Goal: Transaction & Acquisition: Purchase product/service

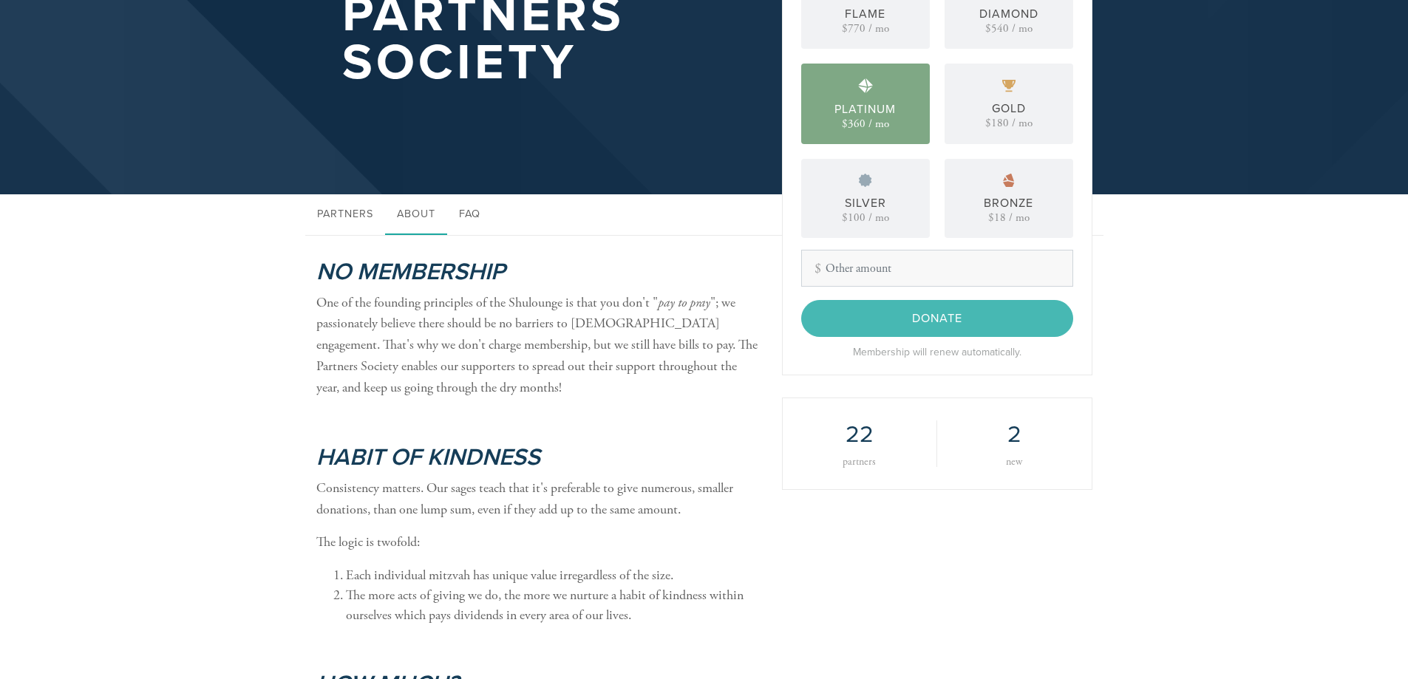
scroll to position [172, 0]
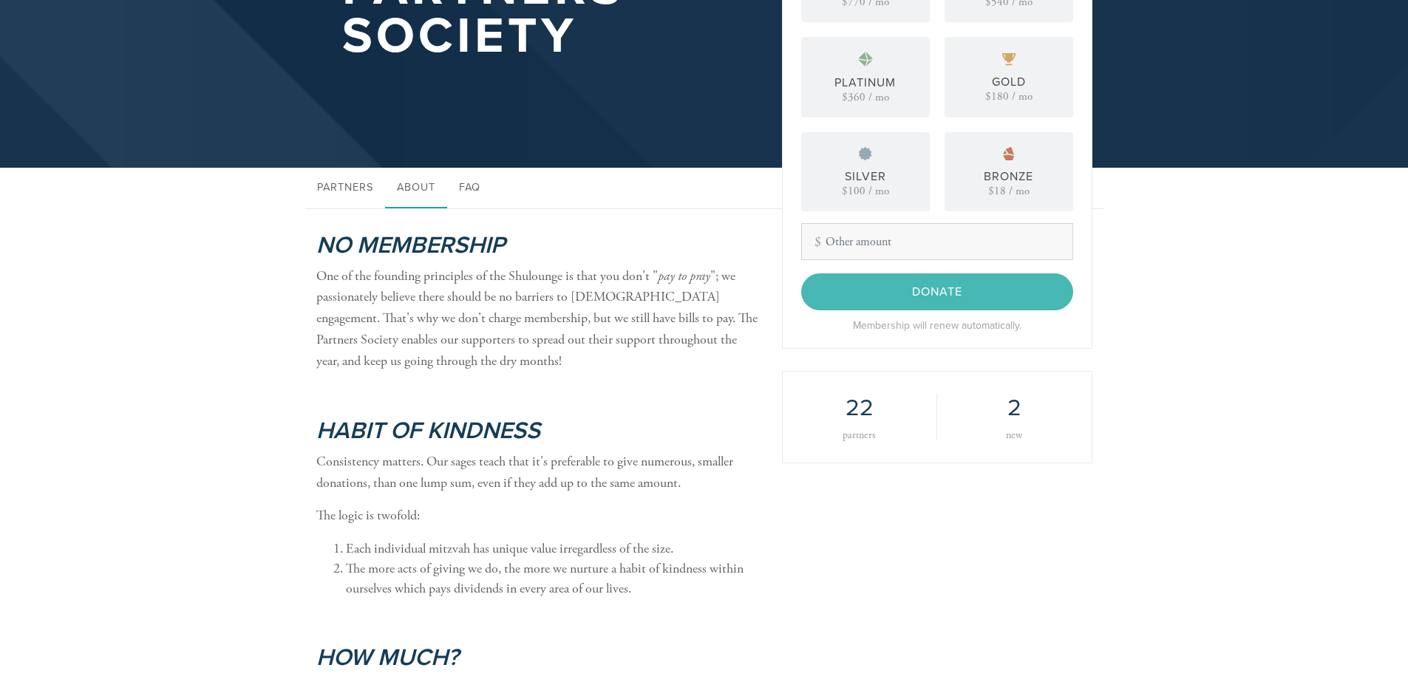
click at [1009, 411] on h2 "2" at bounding box center [1014, 408] width 110 height 28
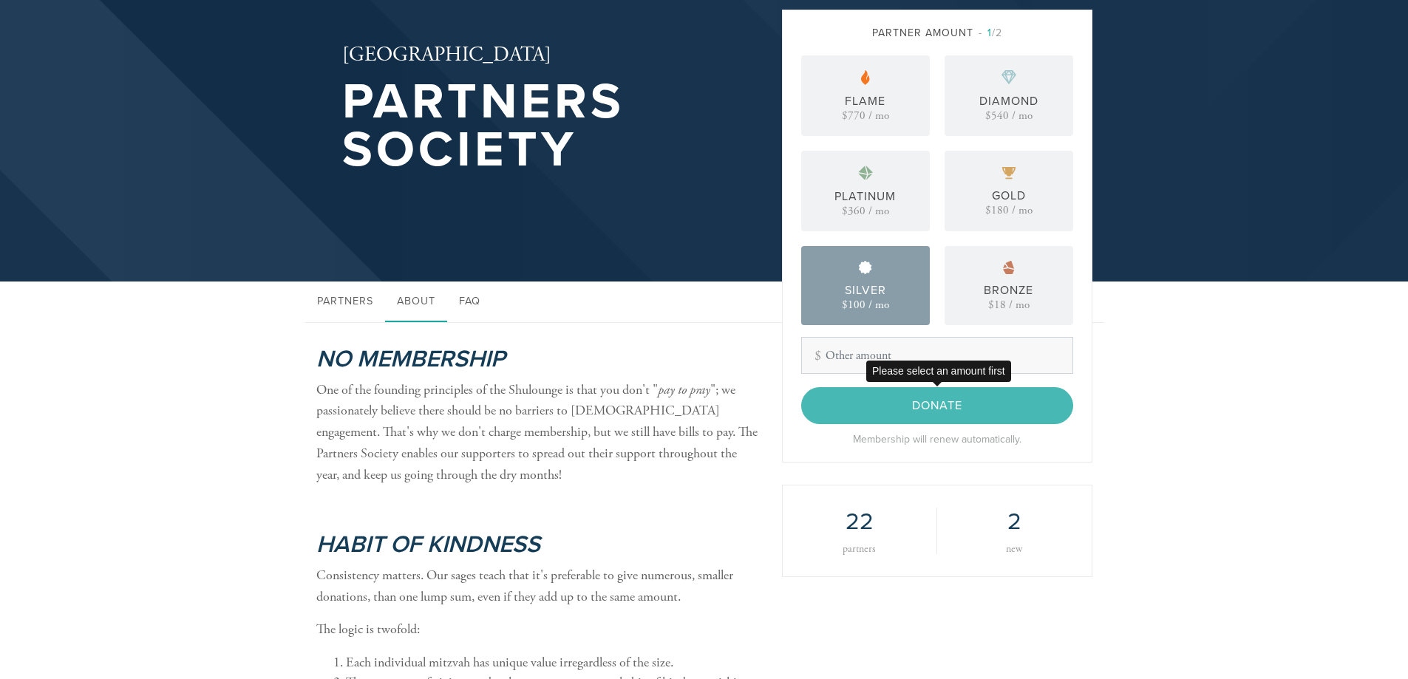
scroll to position [0, 0]
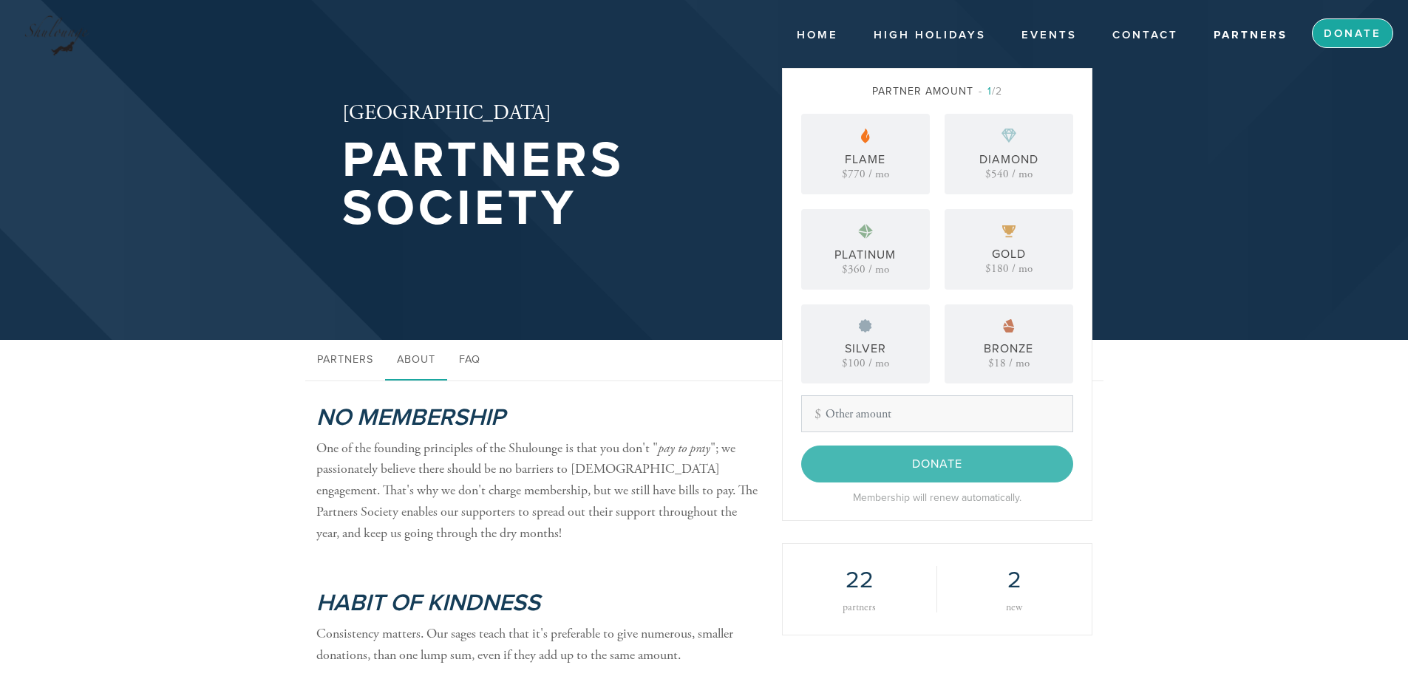
click at [1347, 22] on link "Donate" at bounding box center [1351, 33] width 81 height 30
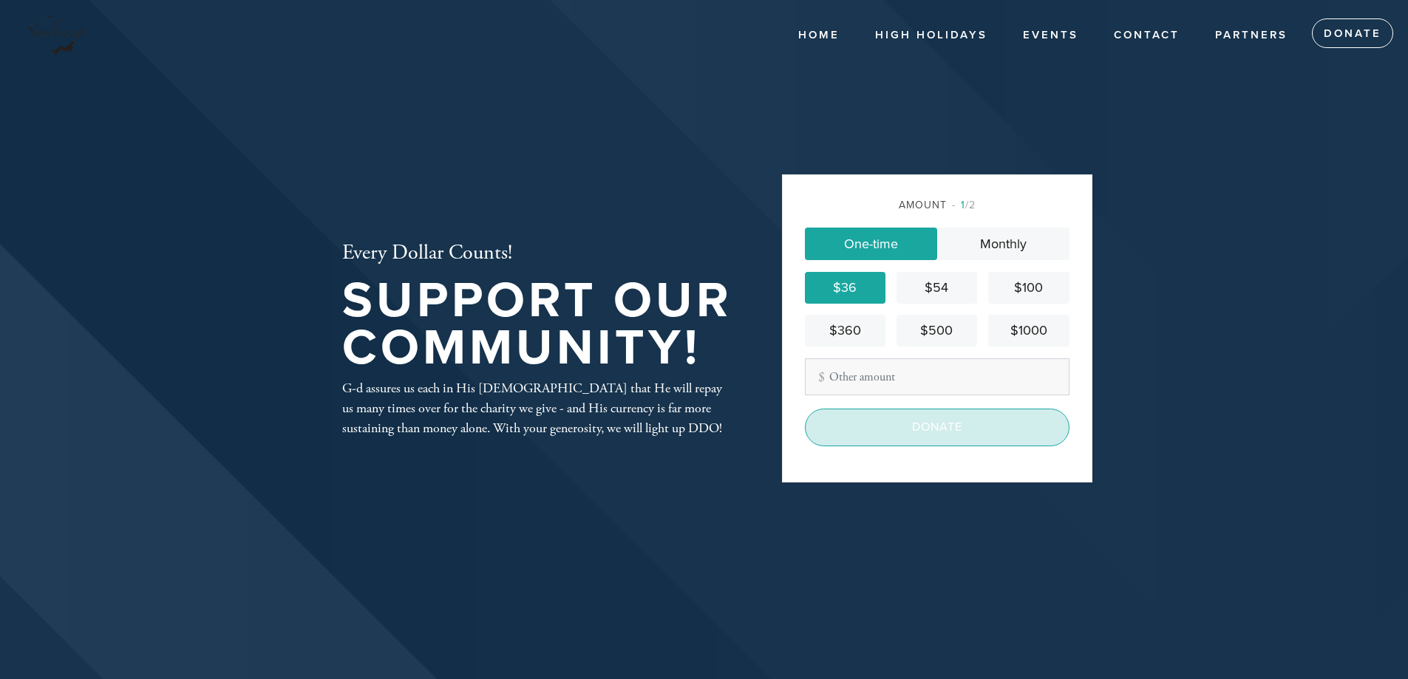
click at [936, 426] on input "Donate" at bounding box center [937, 427] width 265 height 37
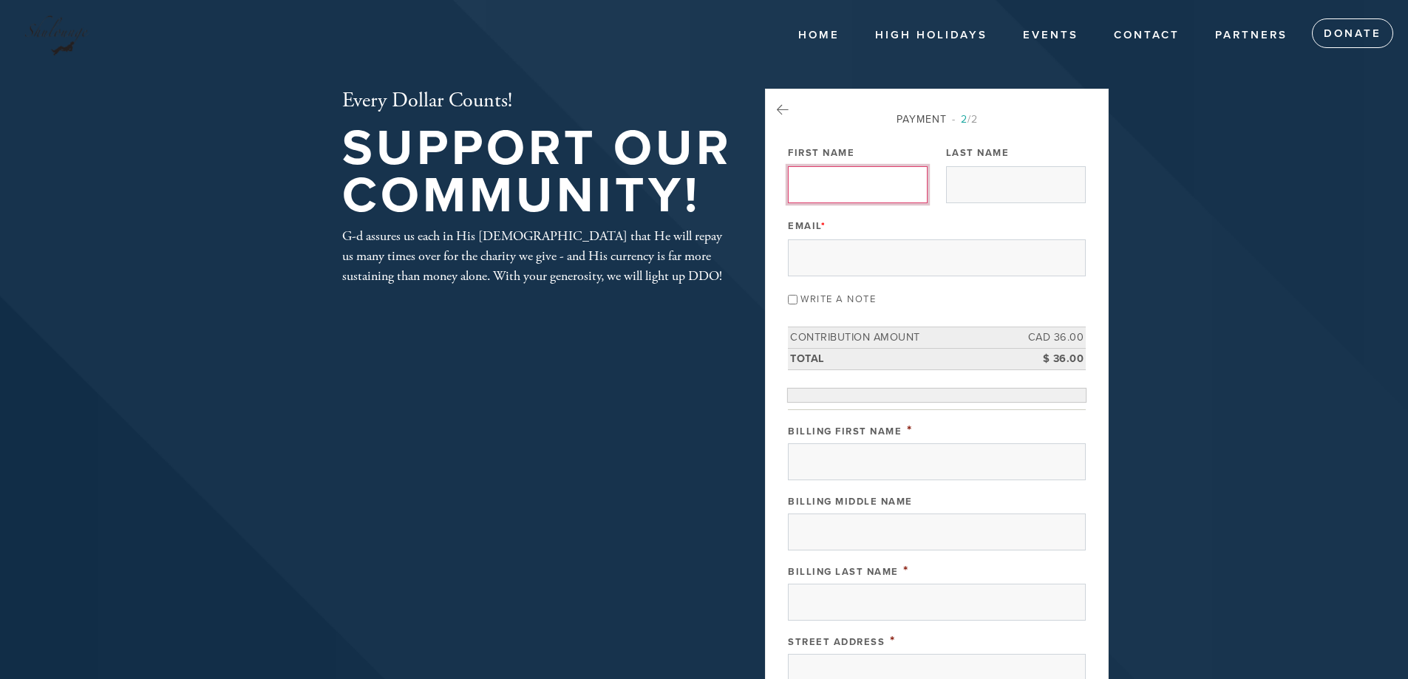
click at [839, 183] on input "First Name" at bounding box center [858, 184] width 140 height 37
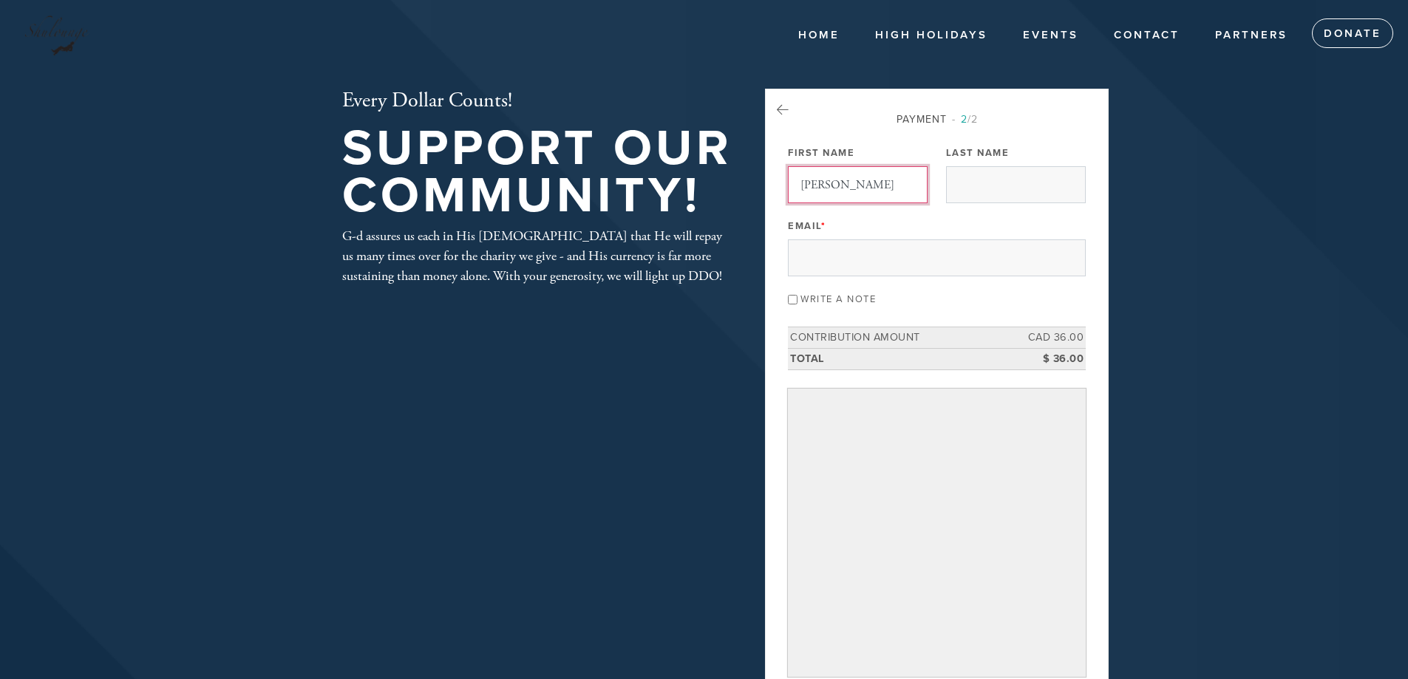
type input "[PERSON_NAME]"
type input "Guben"
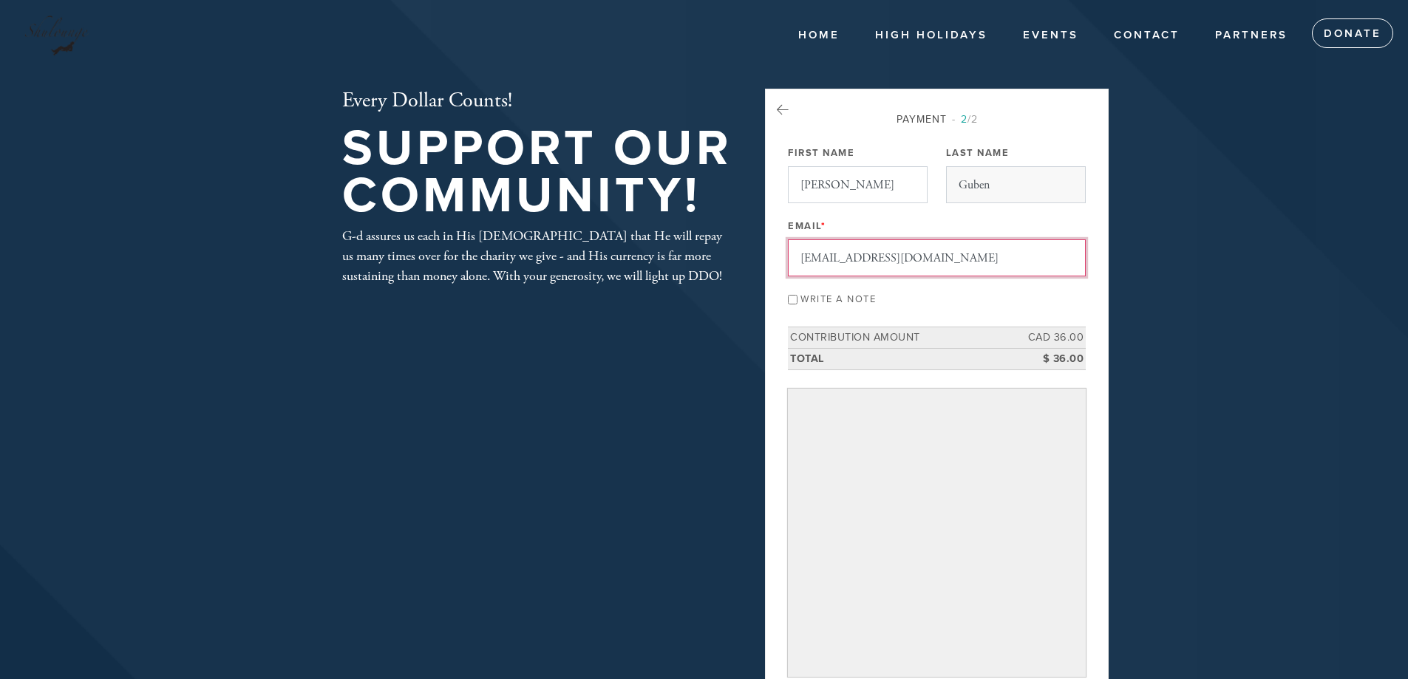
type input "[EMAIL_ADDRESS][DOMAIN_NAME]"
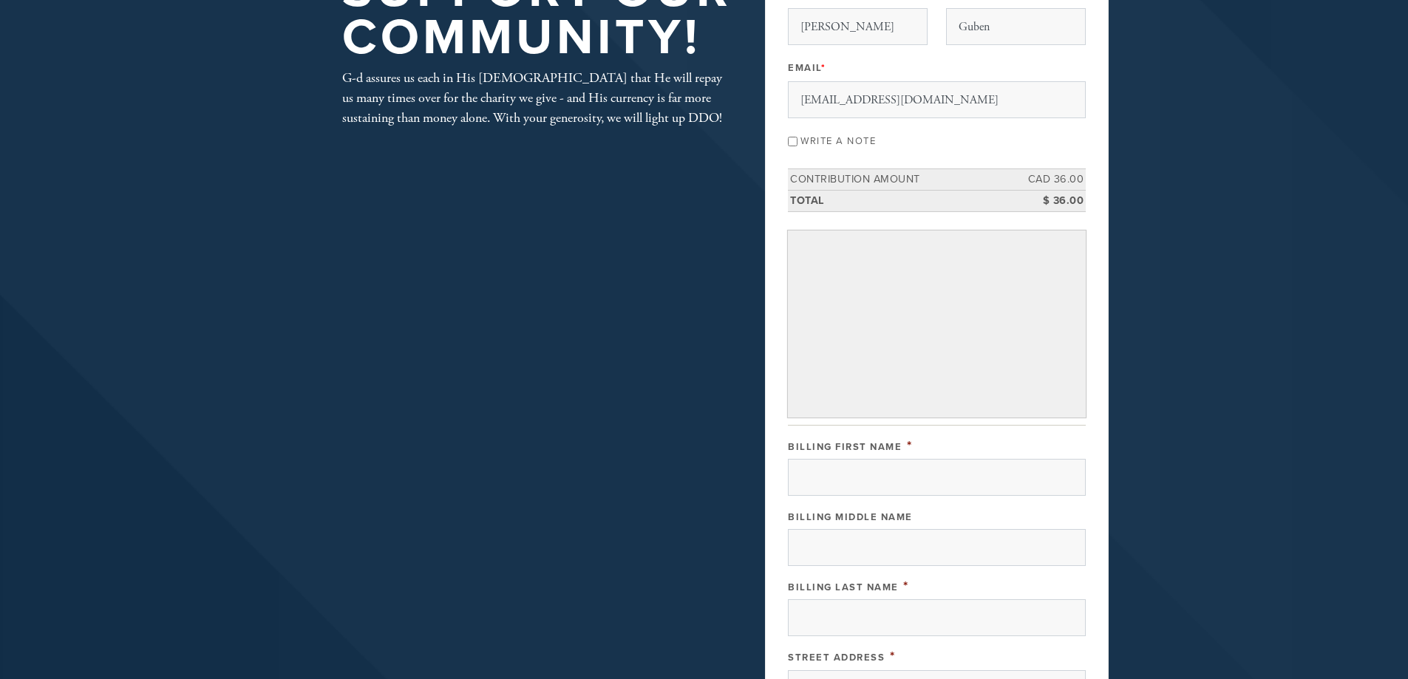
scroll to position [172, 0]
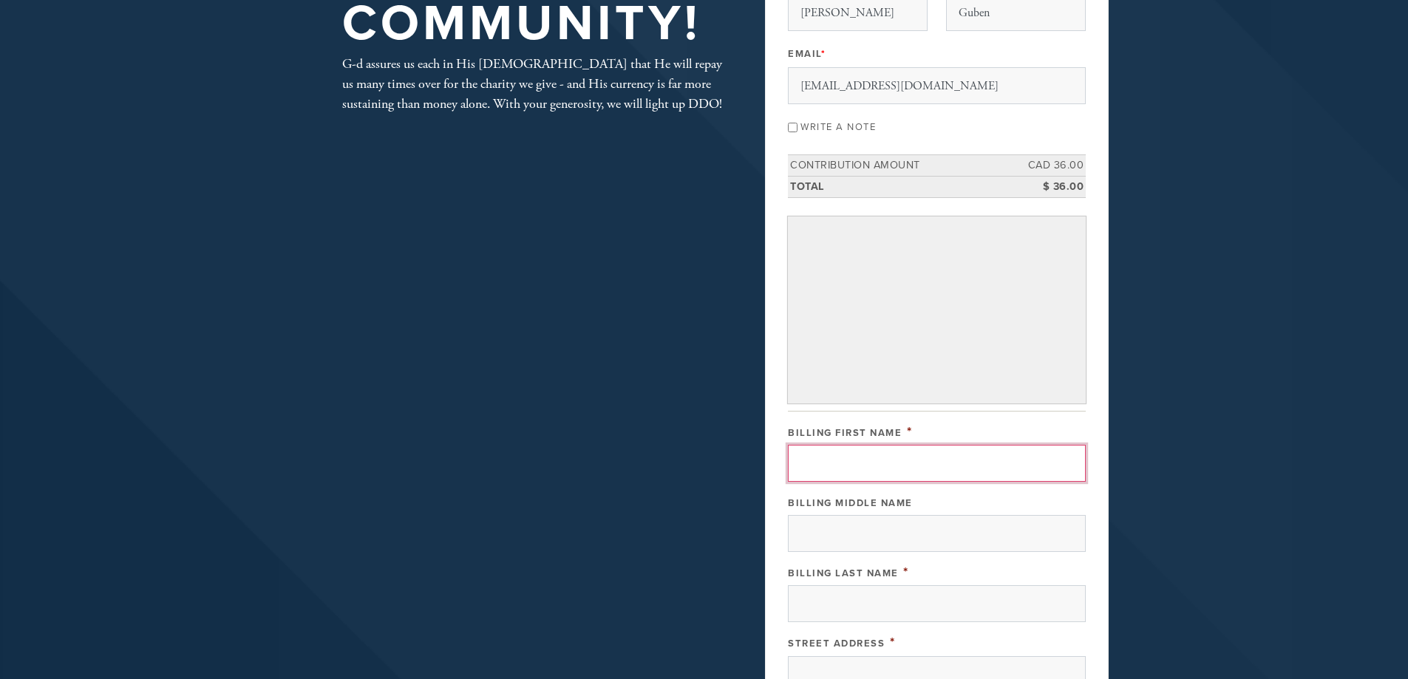
click at [847, 459] on input "Billing First Name" at bounding box center [937, 463] width 298 height 37
type input "[PERSON_NAME]"
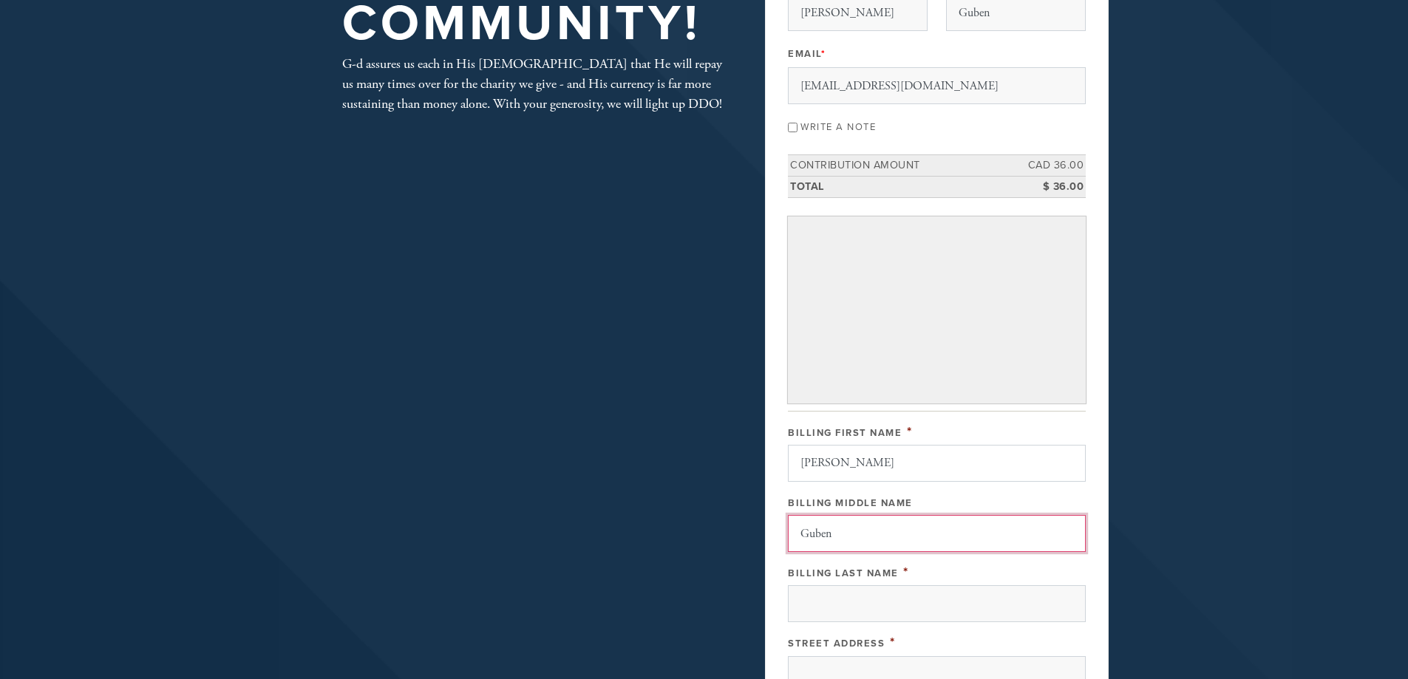
type input "Guben"
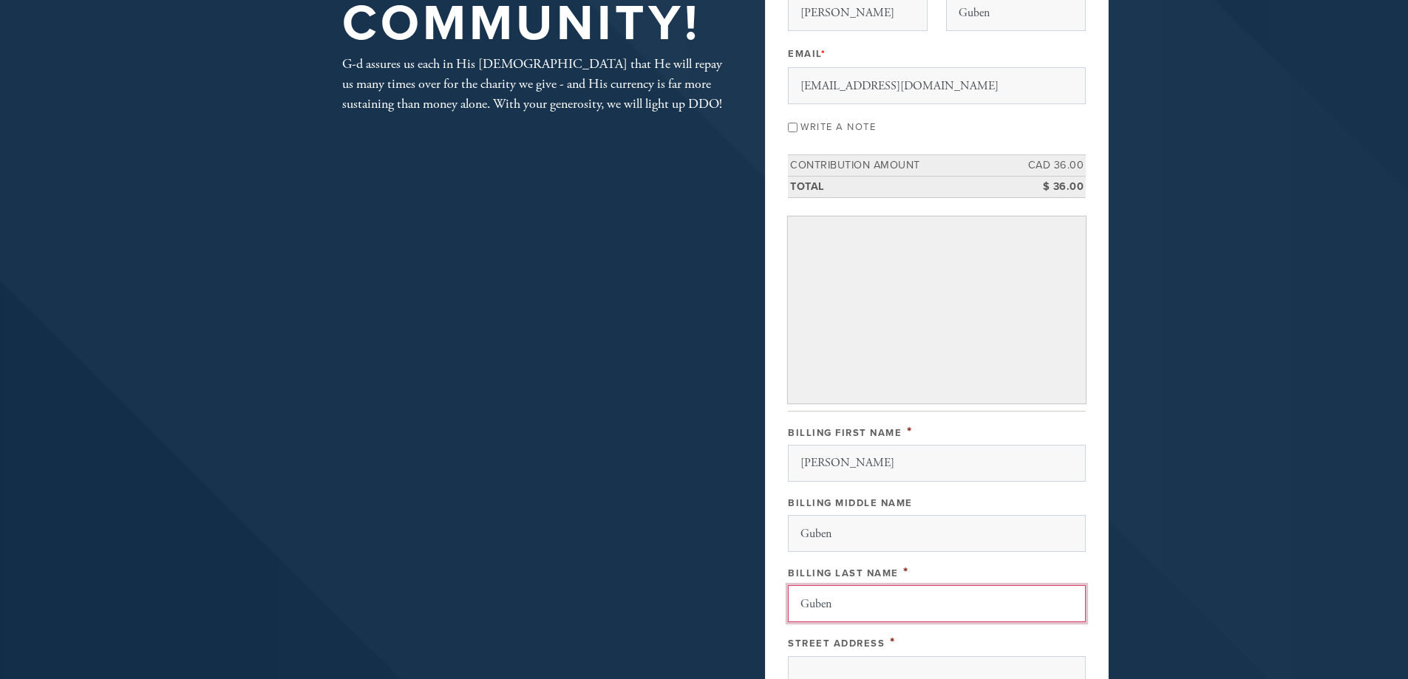
type input "Guben"
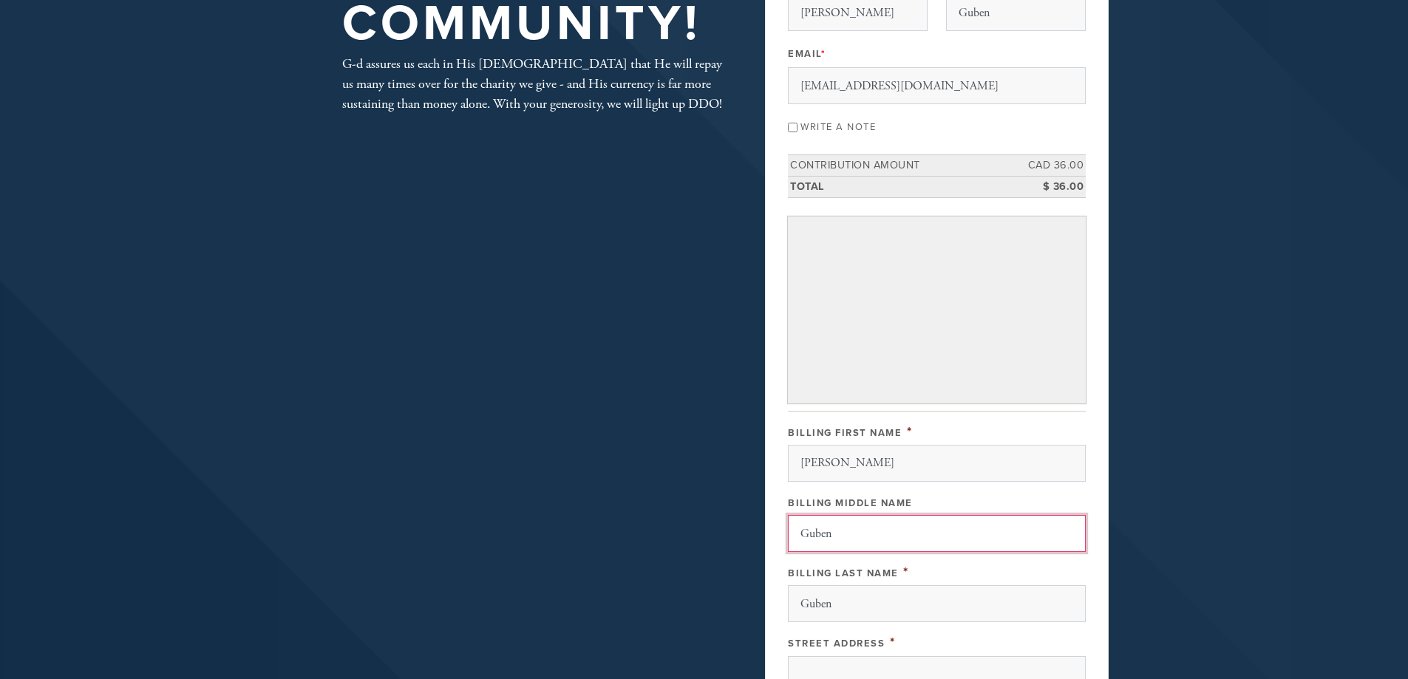
drag, startPoint x: 948, startPoint y: 398, endPoint x: 724, endPoint y: 521, distance: 255.3
click at [729, 527] on div "Every Dollar Counts! Support our Community! G-d assures us each in His [DEMOGRA…" at bounding box center [704, 468] width 798 height 1102
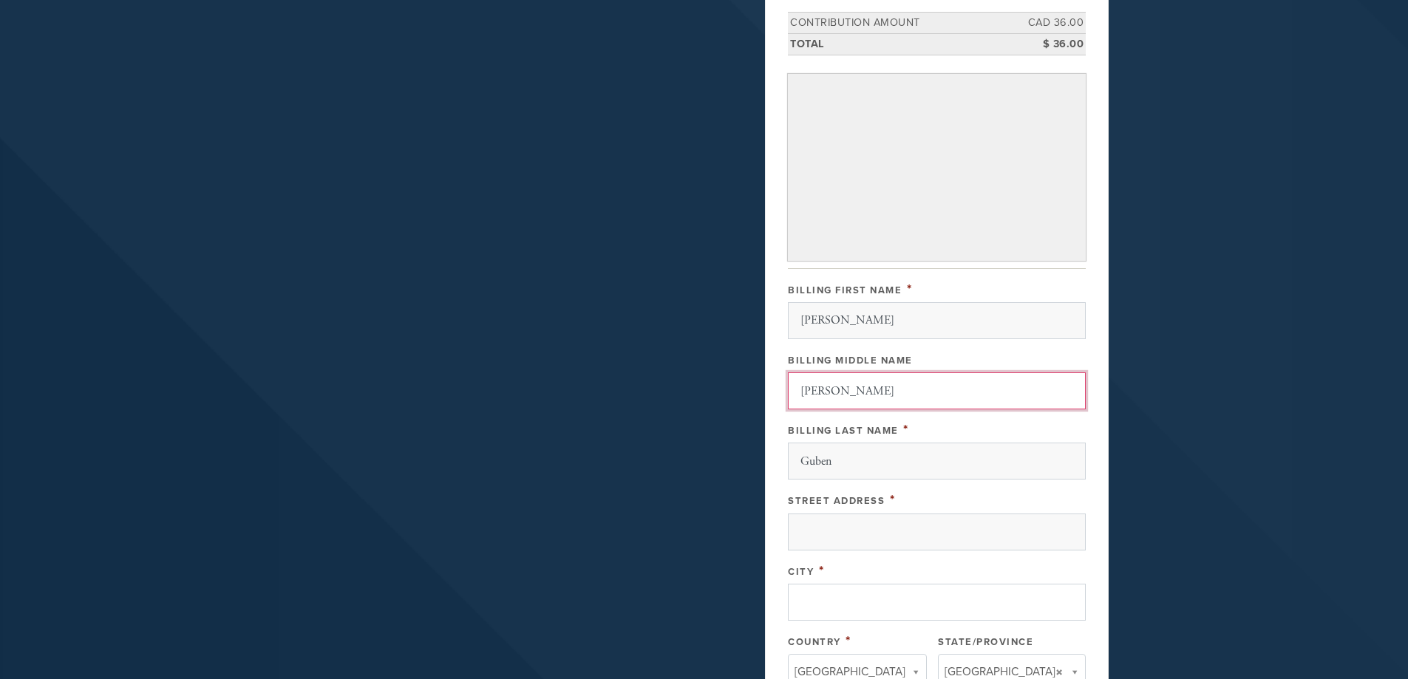
scroll to position [345, 0]
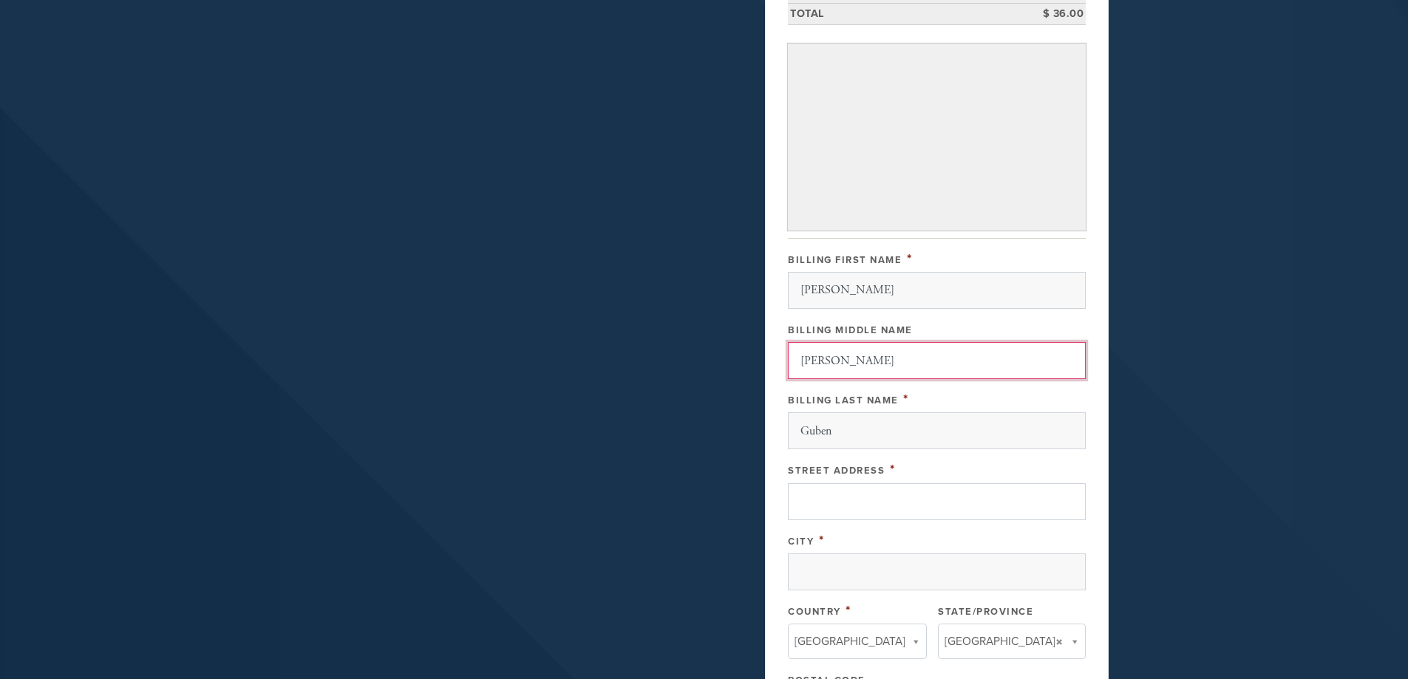
type input "[PERSON_NAME]"
click at [836, 494] on input "Street Address" at bounding box center [937, 501] width 298 height 37
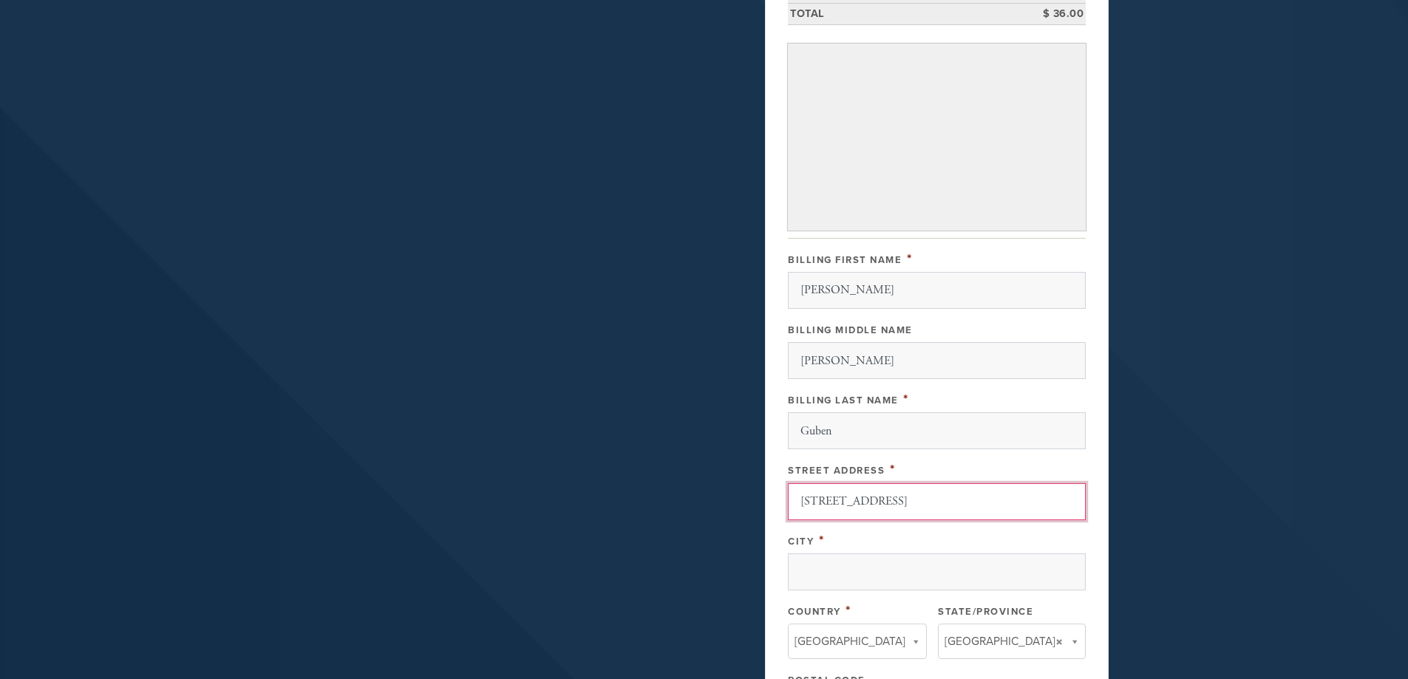
type input "[STREET_ADDRESS]"
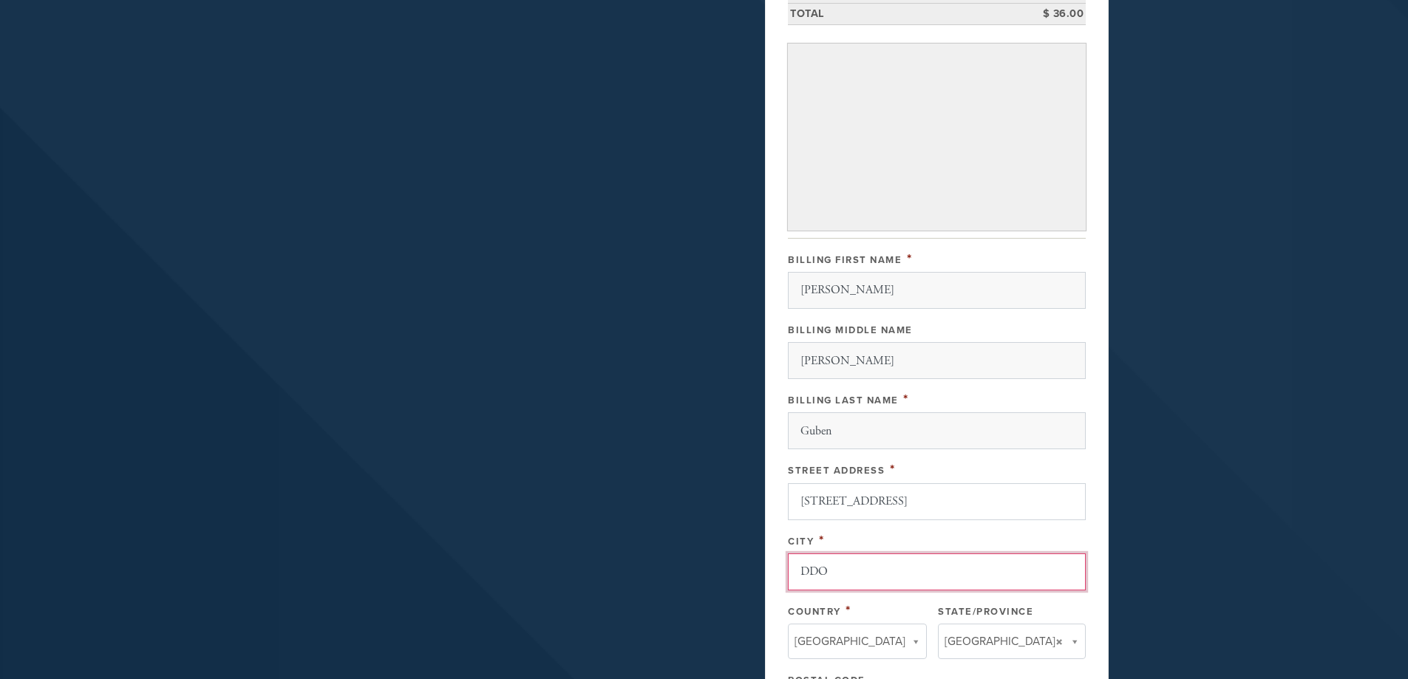
type input "DDO"
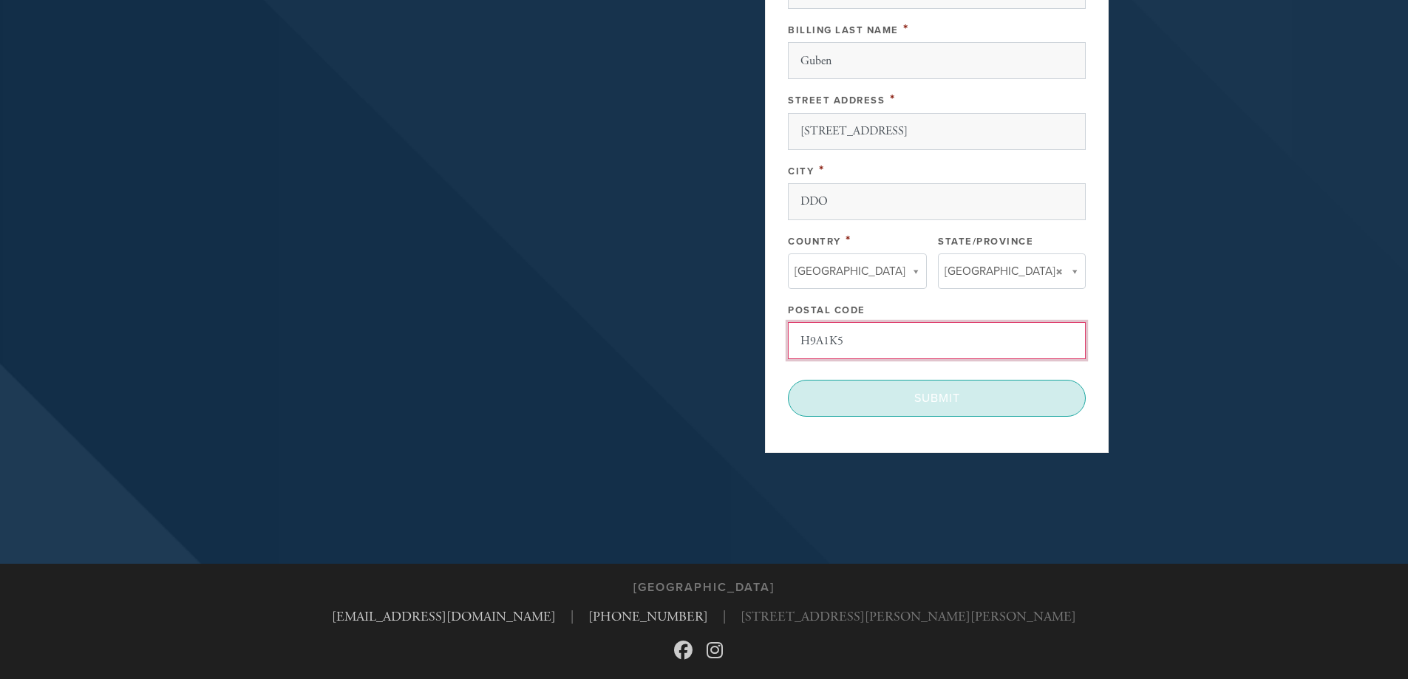
type input "H9A1K5"
click at [937, 401] on input "Submit" at bounding box center [937, 398] width 298 height 37
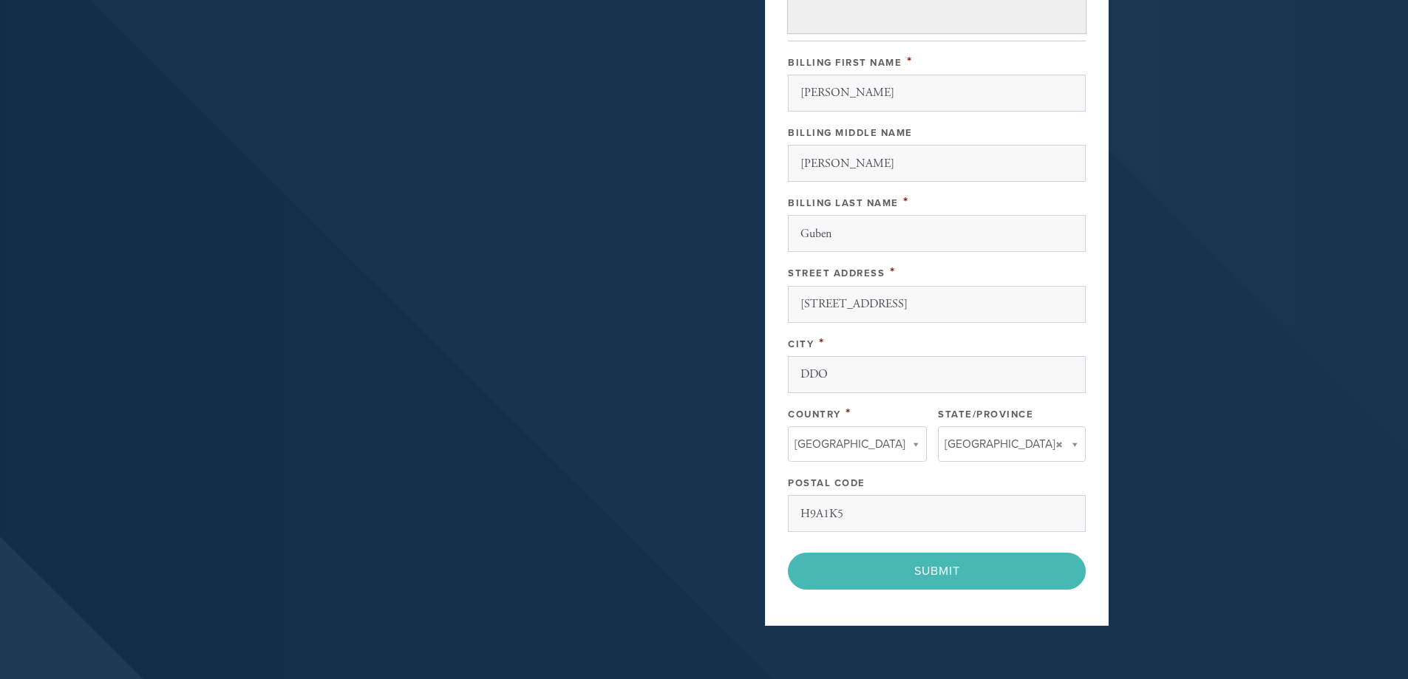
scroll to position [198, 0]
